Goal: Task Accomplishment & Management: Complete application form

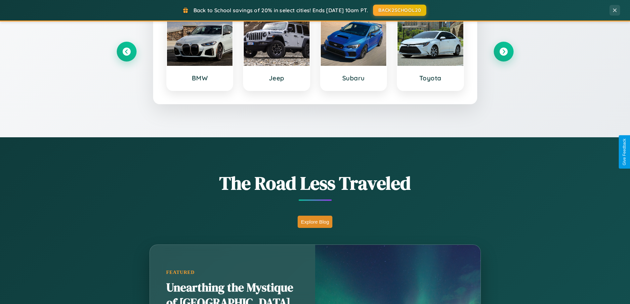
scroll to position [455, 0]
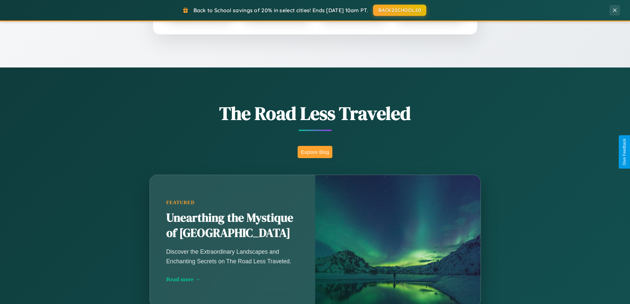
click at [315, 152] on button "Explore Blog" at bounding box center [314, 152] width 35 height 12
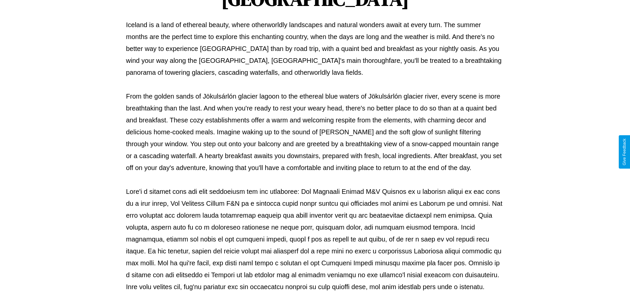
scroll to position [214, 0]
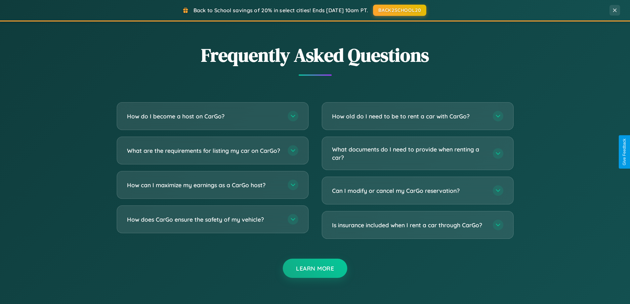
scroll to position [1272, 0]
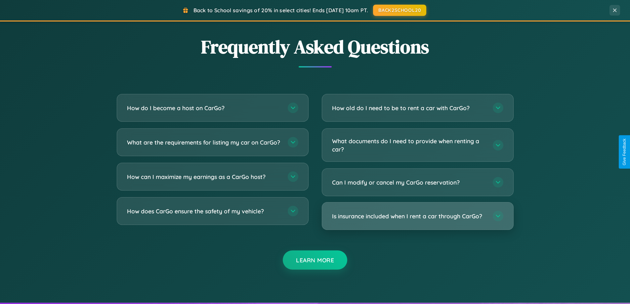
click at [417, 216] on h3 "Is insurance included when I rent a car through CarGo?" at bounding box center [409, 216] width 154 height 8
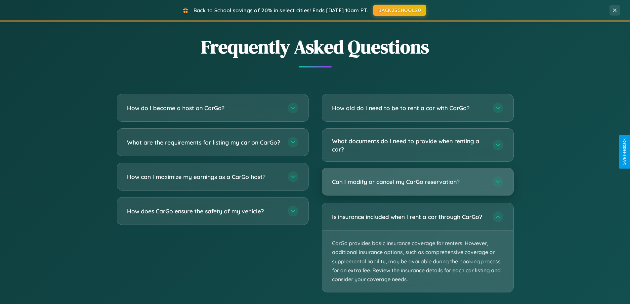
click at [417, 182] on h3 "Can I modify or cancel my CarGo reservation?" at bounding box center [409, 181] width 154 height 8
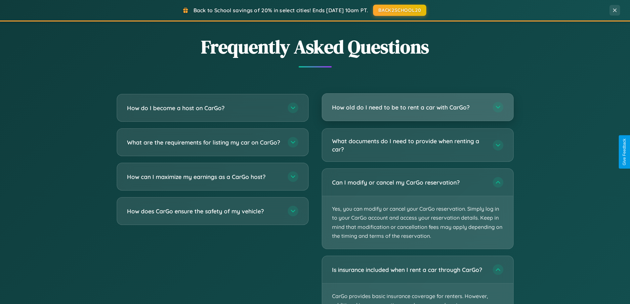
click at [417, 107] on h3 "How old do I need to be to rent a car with CarGo?" at bounding box center [409, 107] width 154 height 8
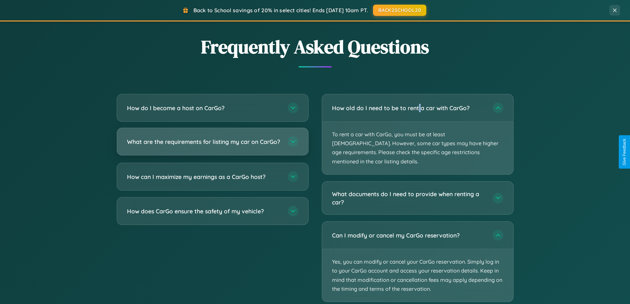
click at [212, 145] on h3 "What are the requirements for listing my car on CarGo?" at bounding box center [204, 141] width 154 height 8
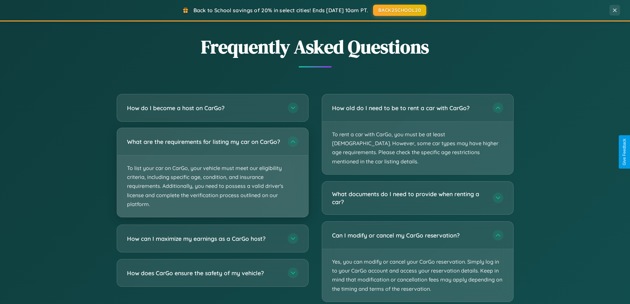
click at [212, 175] on p "To list your car on CarGo, your vehicle must meet our eligibility criteria, inc…" at bounding box center [212, 185] width 191 height 61
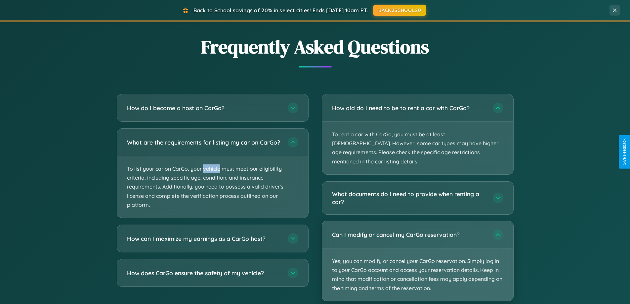
click at [417, 252] on p "Yes, you can modify or cancel your CarGo reservation. Simply log in to your Car…" at bounding box center [417, 274] width 191 height 53
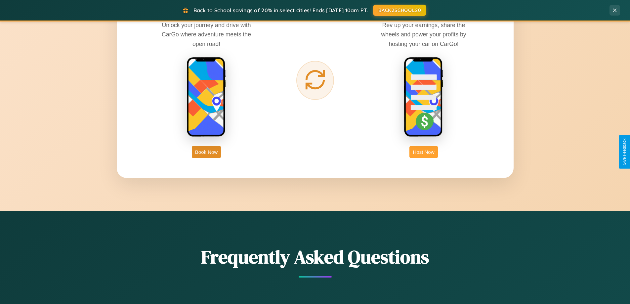
click at [423, 152] on button "Host Now" at bounding box center [423, 152] width 28 height 12
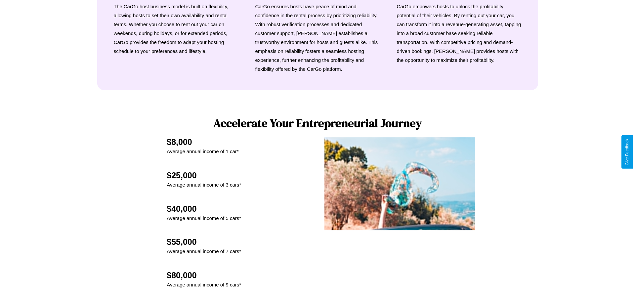
scroll to position [689, 0]
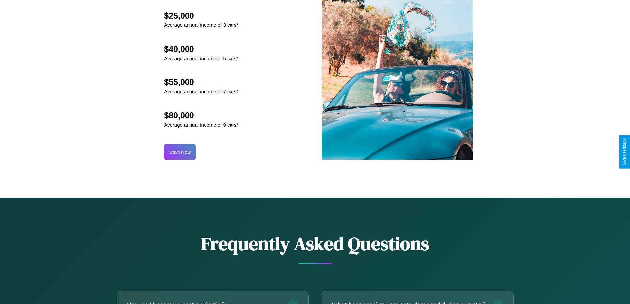
click at [180, 152] on button "Start Now" at bounding box center [180, 152] width 32 height 16
